Goal: Task Accomplishment & Management: Manage account settings

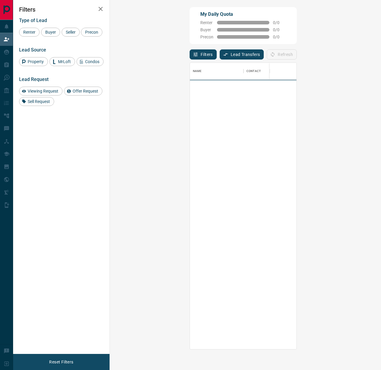
scroll to position [287, 259]
click at [220, 50] on button "Lead Transfers" at bounding box center [242, 54] width 44 height 10
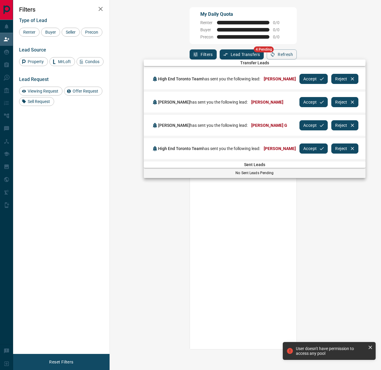
drag, startPoint x: 329, startPoint y: 80, endPoint x: 325, endPoint y: 91, distance: 11.9
click at [325, 81] on icon "button" at bounding box center [321, 78] width 5 height 5
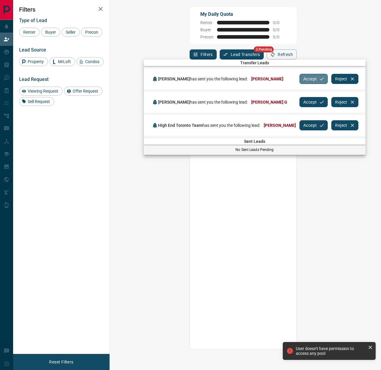
click at [300, 75] on button "Accept" at bounding box center [314, 79] width 28 height 10
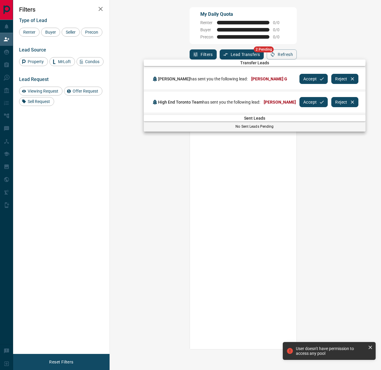
drag, startPoint x: 296, startPoint y: 78, endPoint x: 299, endPoint y: 84, distance: 6.7
click at [300, 78] on button "Accept" at bounding box center [314, 79] width 28 height 10
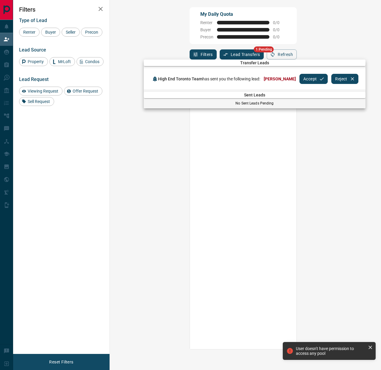
click at [300, 79] on button "Accept" at bounding box center [314, 79] width 28 height 10
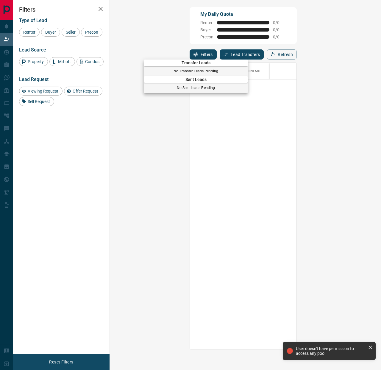
click at [11, 54] on div at bounding box center [190, 185] width 381 height 370
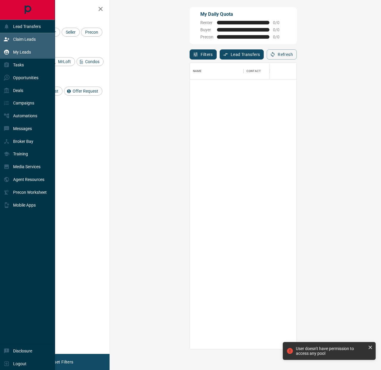
click at [3, 52] on div "My Leads" at bounding box center [27, 52] width 55 height 13
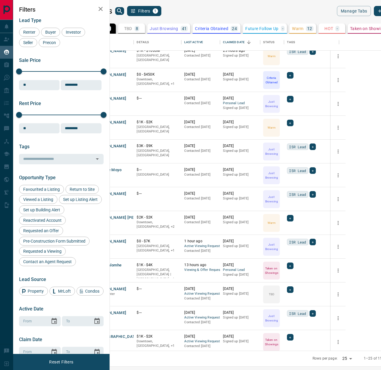
scroll to position [123, 0]
